Goal: Understand process/instructions: Learn how to perform a task or action

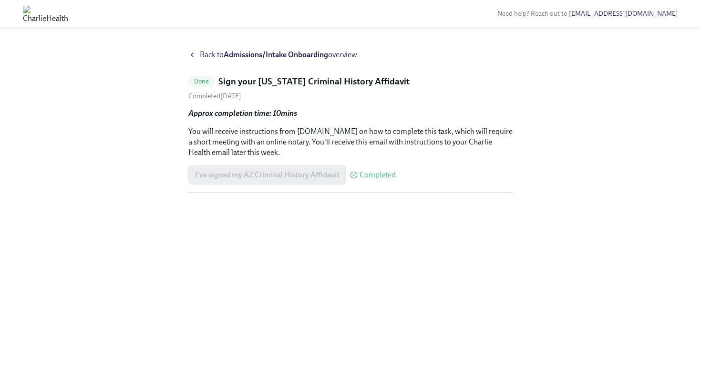
click at [195, 56] on icon at bounding box center [192, 55] width 8 height 8
click at [324, 82] on h5 "Sign your [US_STATE] Criminal History Affidavit" at bounding box center [313, 81] width 191 height 12
click at [196, 52] on div "Back to Admissions/Intake Onboarding overview" at bounding box center [350, 55] width 324 height 10
